Goal: Task Accomplishment & Management: Use online tool/utility

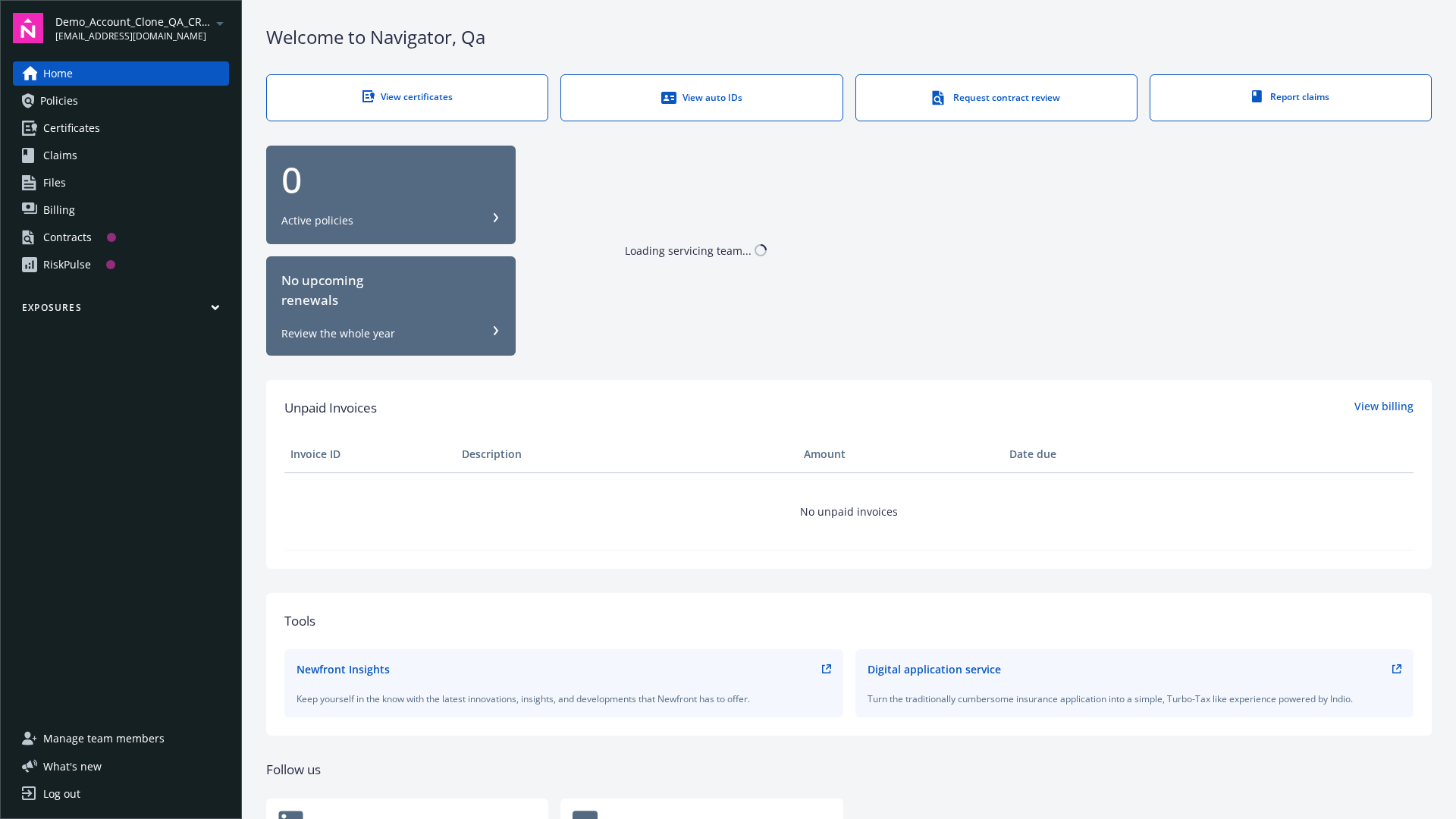
click at [142, 28] on span "Demo_Account_Clone_QA_CR_Tests_Prospect" at bounding box center [134, 21] width 156 height 16
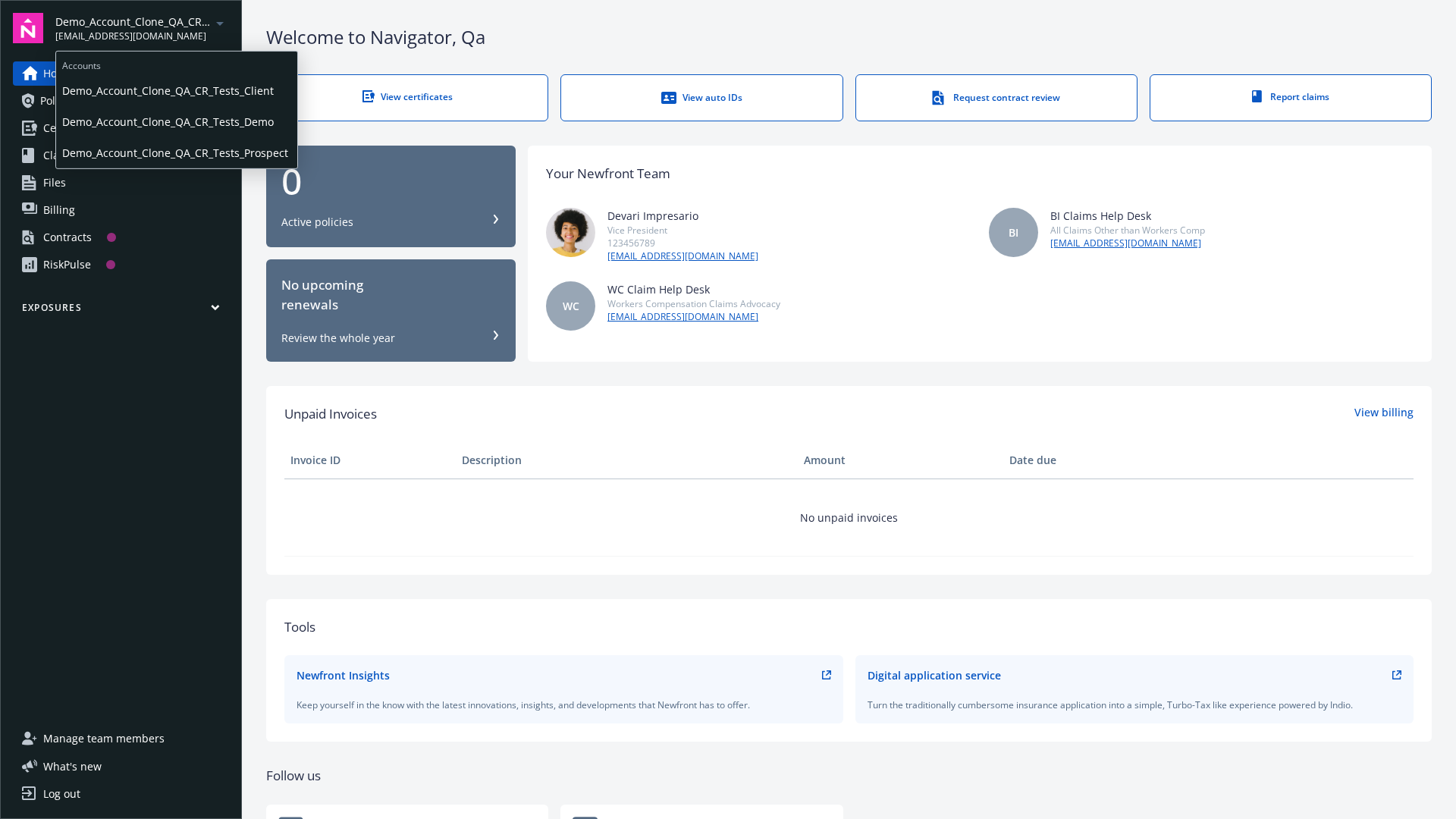
click at [176, 90] on span "Demo_Account_Clone_QA_CR_Tests_Client" at bounding box center [176, 90] width 229 height 31
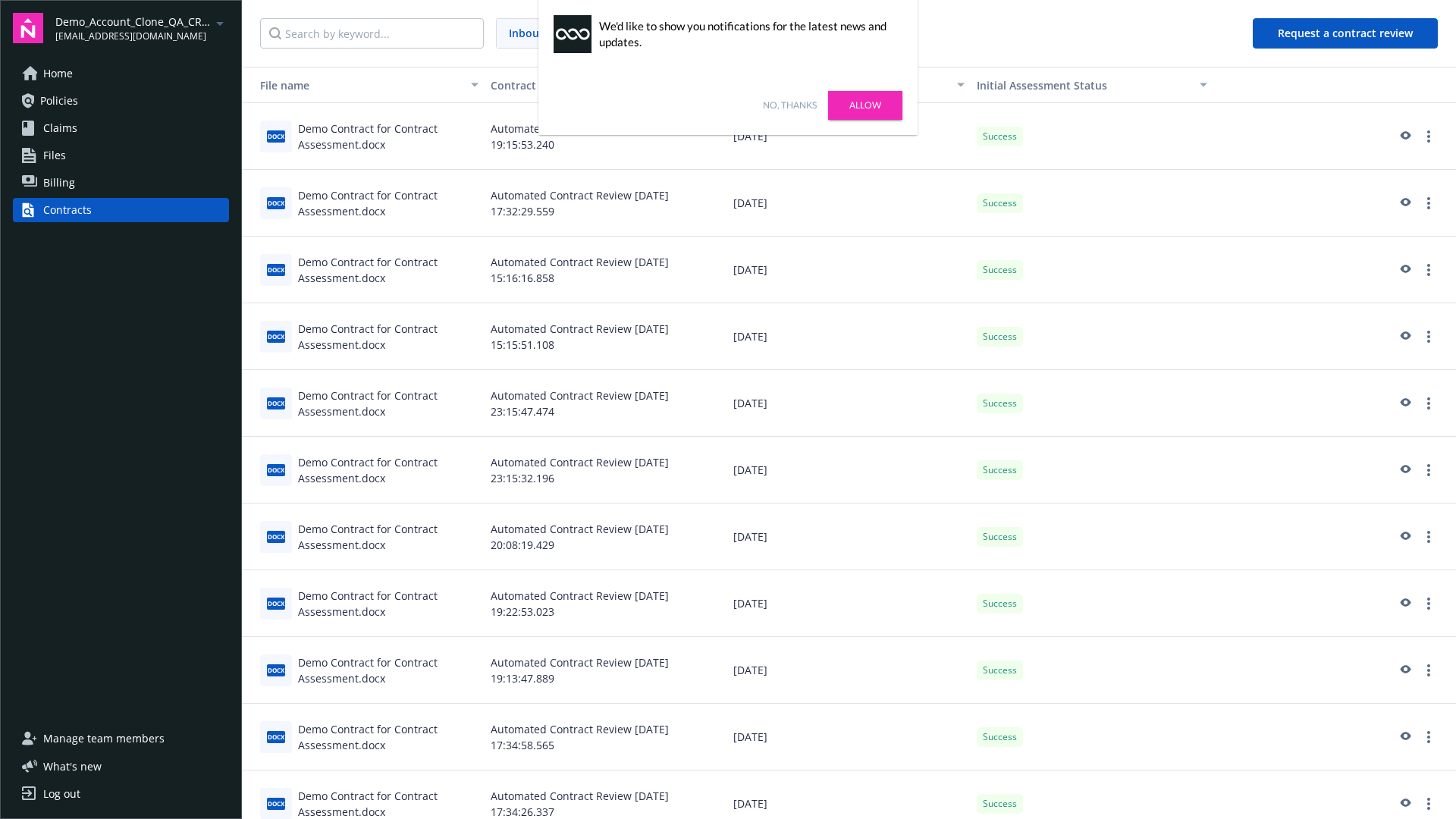
click at [789, 105] on link "No, thanks" at bounding box center [790, 105] width 54 height 14
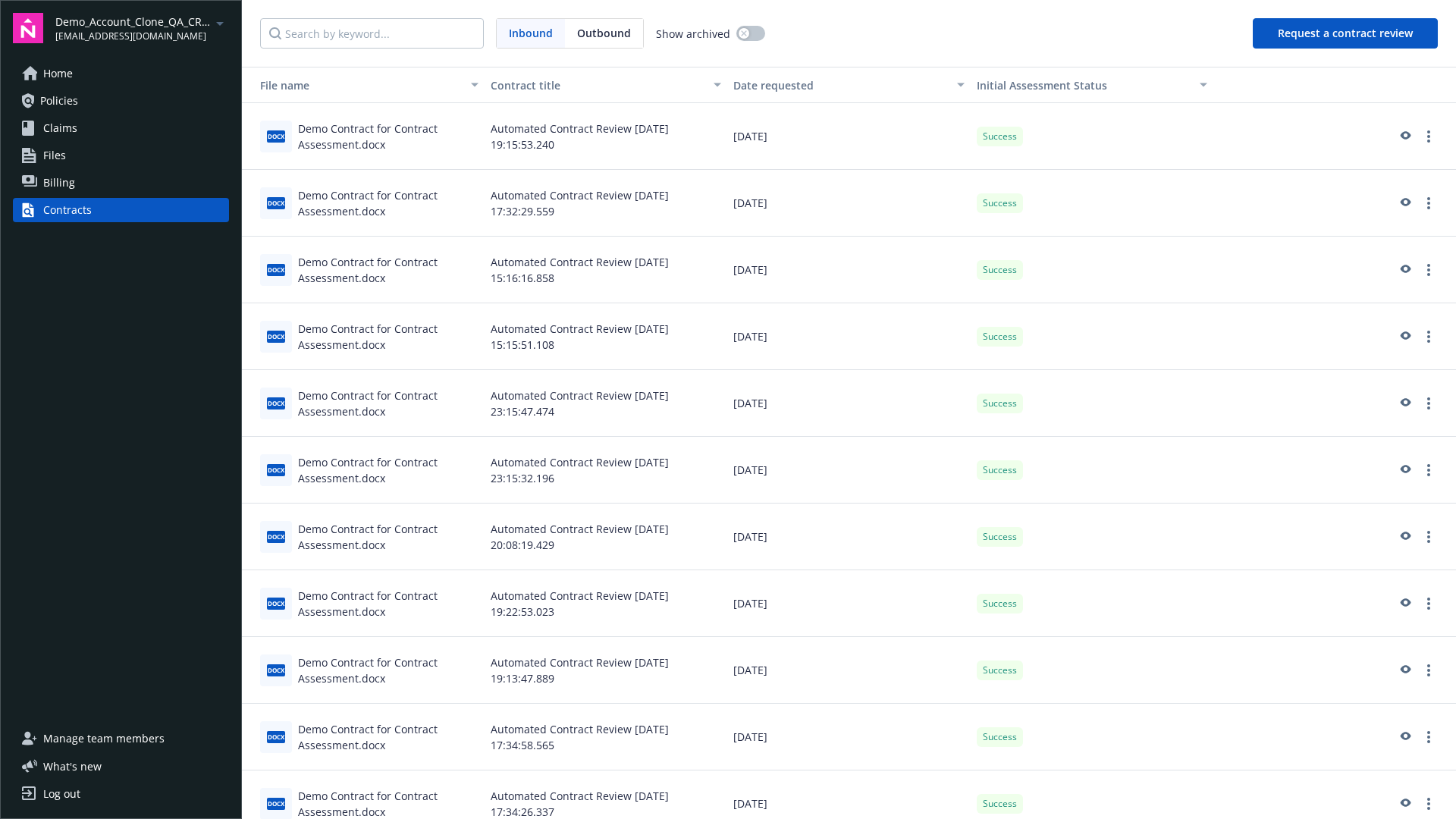
click at [1346, 34] on button "Request a contract review" at bounding box center [1345, 34] width 185 height 31
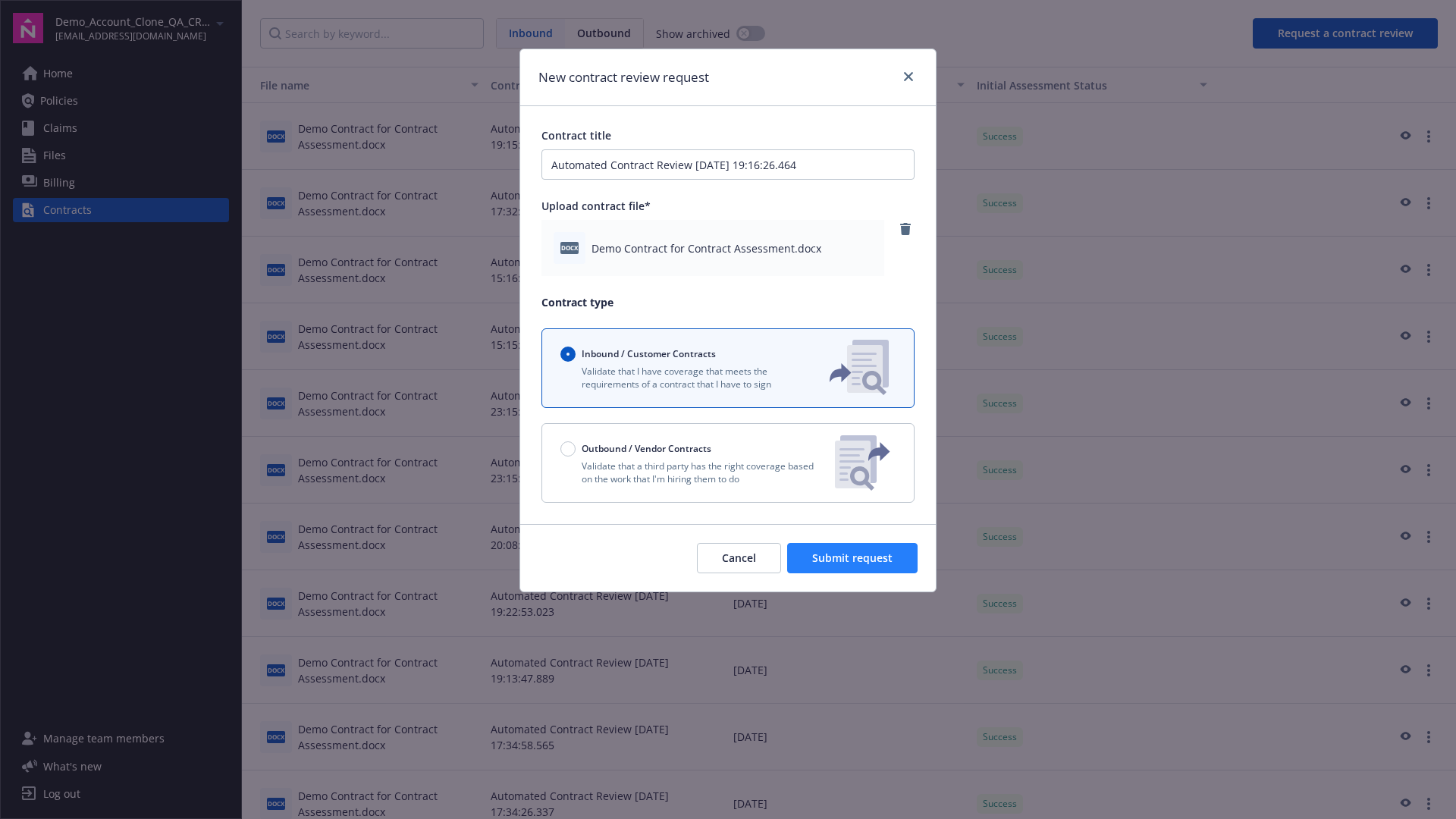
type input "Automated Contract Review [DATE] 19:16:26.464"
click at [853, 558] on span "Submit request" at bounding box center [852, 557] width 80 height 15
